Goal: Check status: Check status

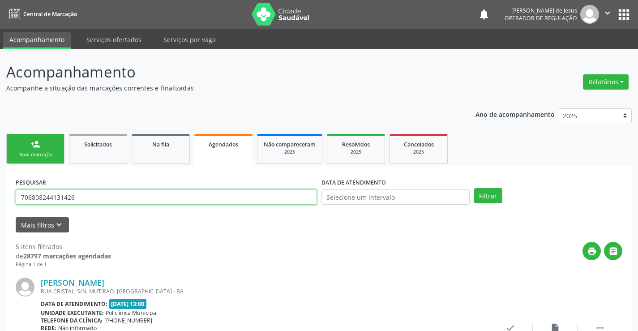
click at [100, 197] on input "706808244131426" at bounding box center [166, 196] width 301 height 15
type input "709002874226813"
click at [474, 188] on button "Filtrar" at bounding box center [488, 195] width 28 height 15
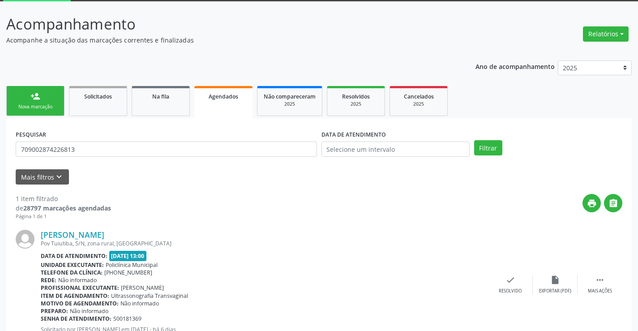
scroll to position [81, 0]
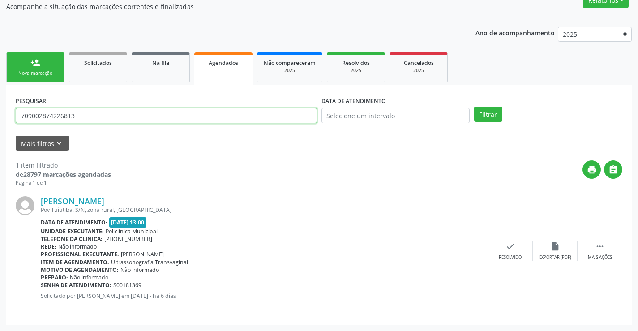
click at [213, 114] on input "709002874226813" at bounding box center [166, 115] width 301 height 15
click at [220, 119] on input "text" at bounding box center [166, 115] width 301 height 15
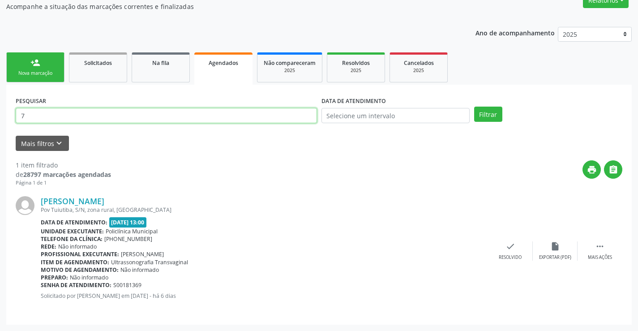
type input "709802011295190"
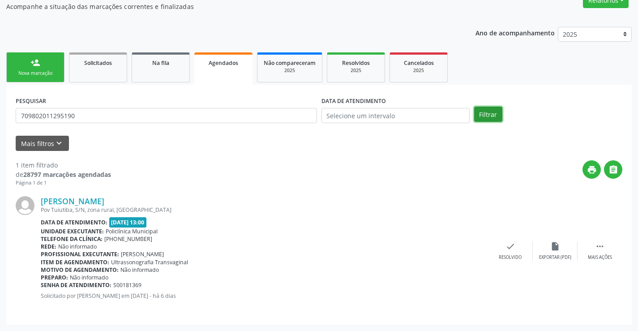
click at [494, 111] on button "Filtrar" at bounding box center [488, 114] width 28 height 15
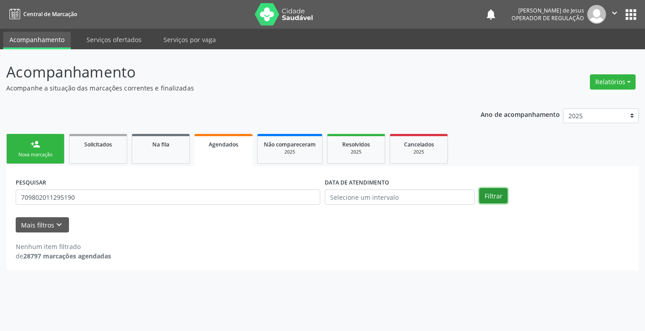
click at [500, 190] on button "Filtrar" at bounding box center [493, 195] width 28 height 15
click at [169, 152] on link "Na fila" at bounding box center [161, 149] width 58 height 30
